Goal: Navigation & Orientation: Find specific page/section

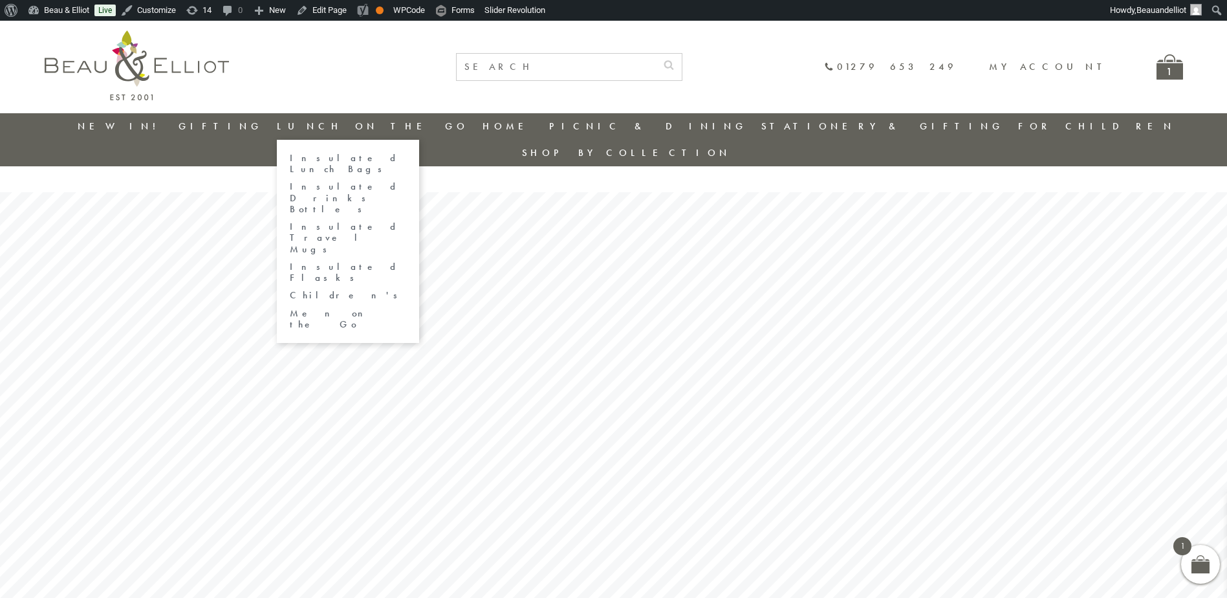
click at [356, 127] on link "Lunch On The Go" at bounding box center [372, 126] width 191 height 13
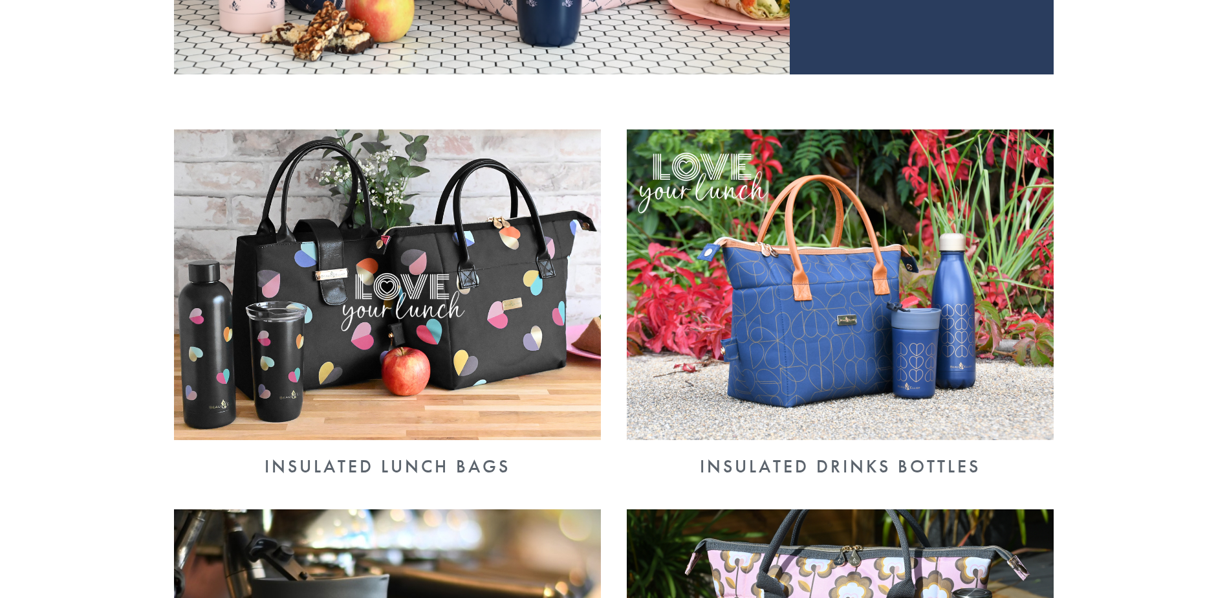
scroll to position [517, 0]
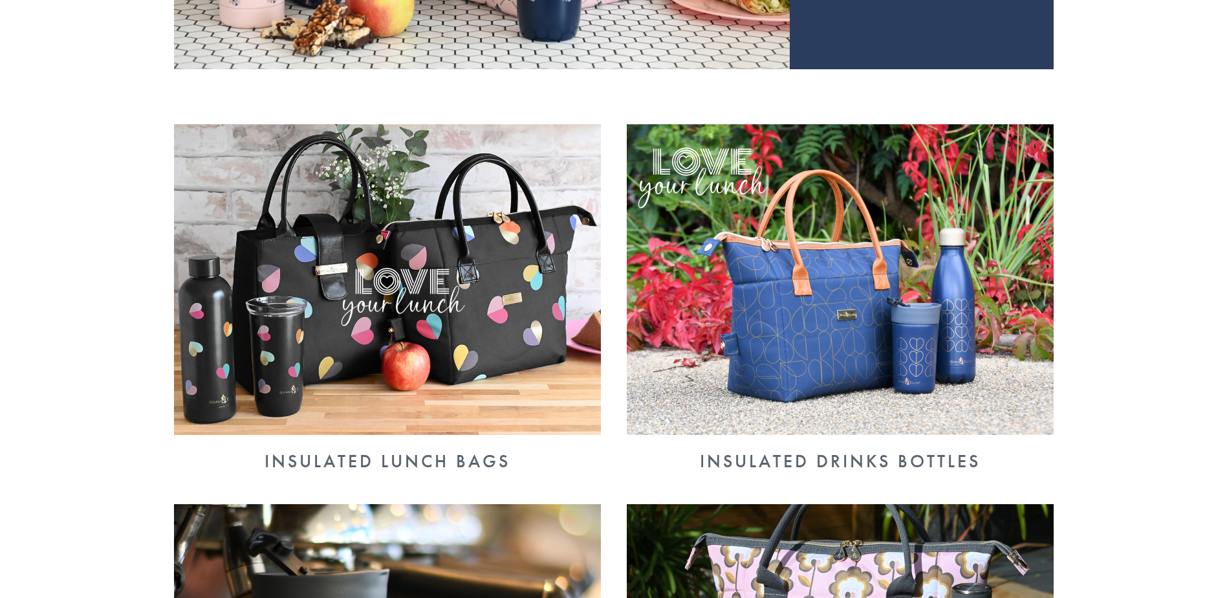
click at [526, 259] on img at bounding box center [387, 279] width 427 height 310
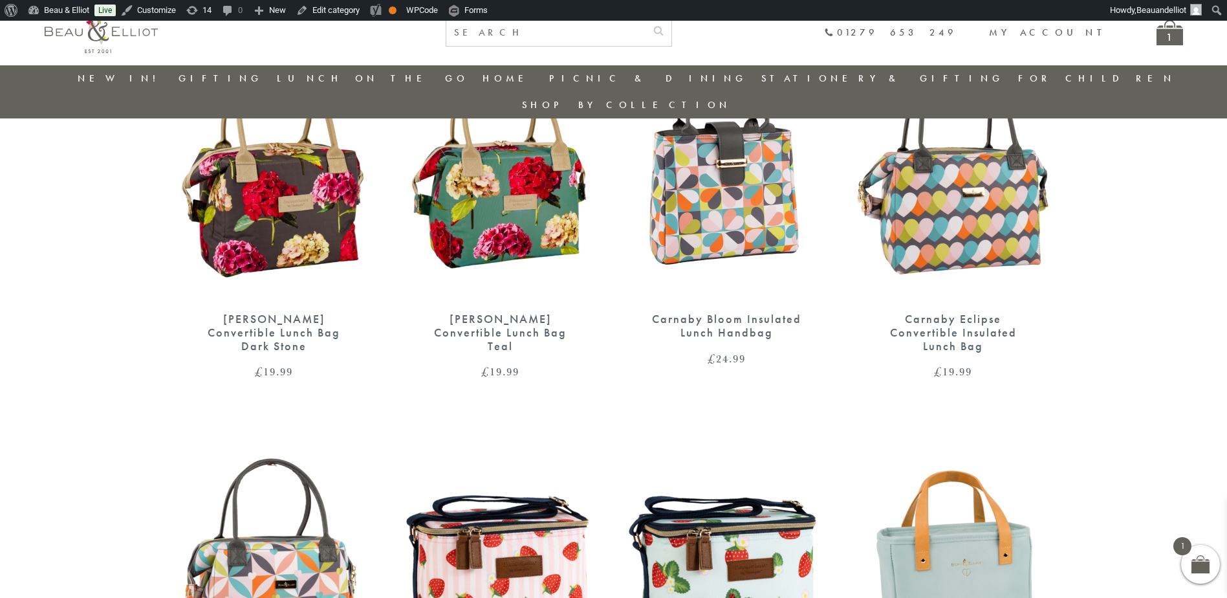
scroll to position [555, 0]
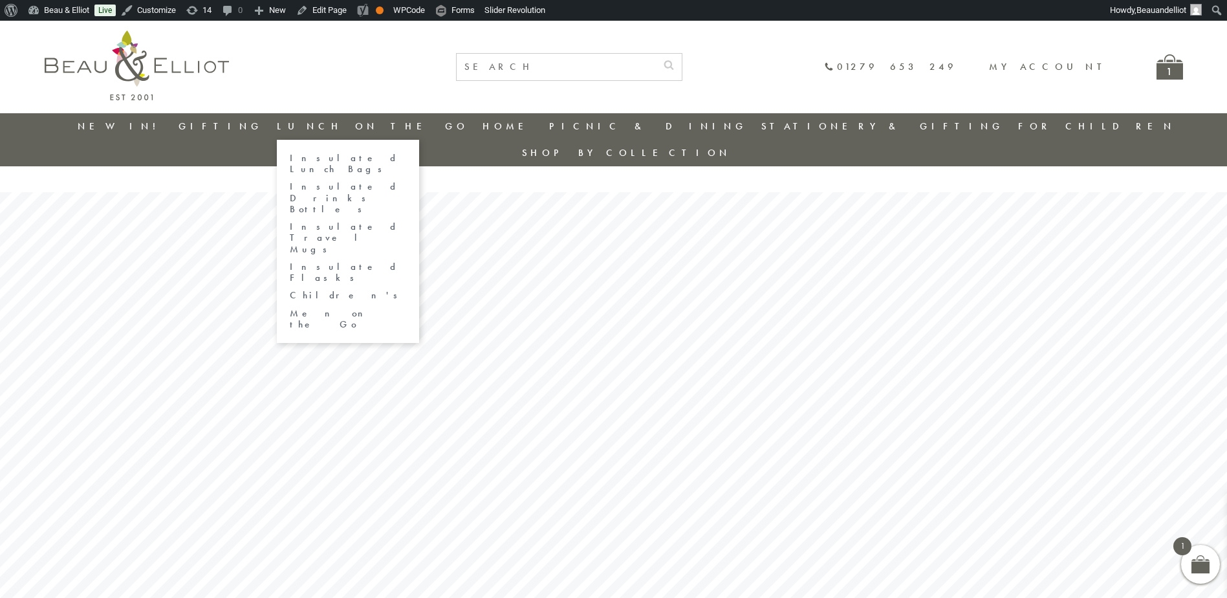
click at [335, 128] on link "Lunch On The Go" at bounding box center [372, 126] width 191 height 13
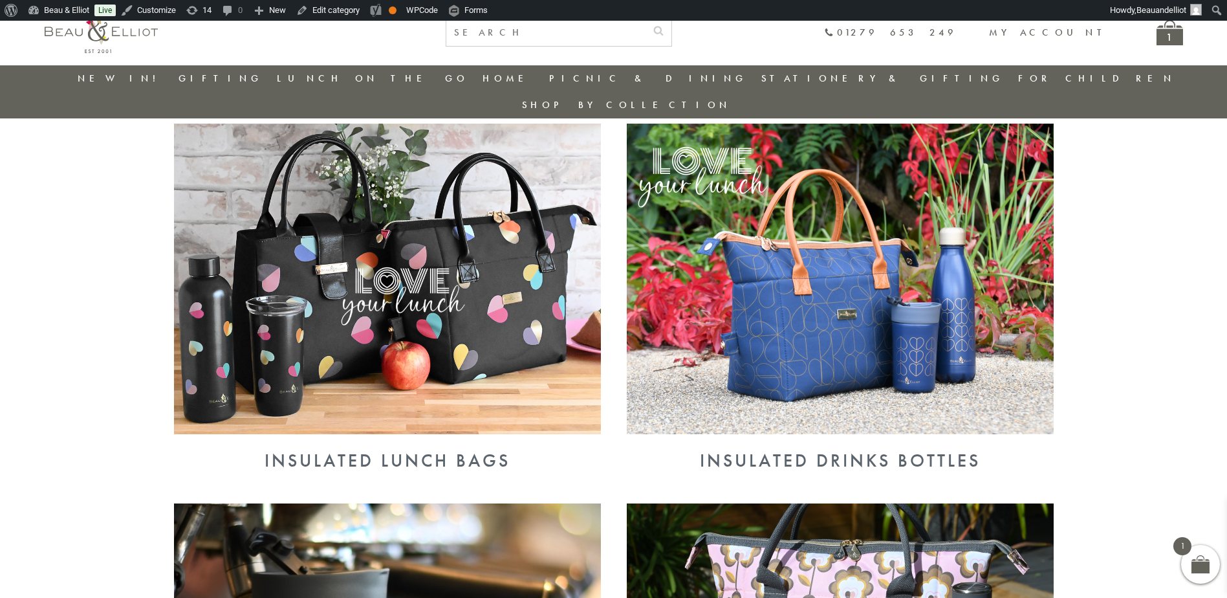
scroll to position [490, 0]
